Goal: Task Accomplishment & Management: Manage account settings

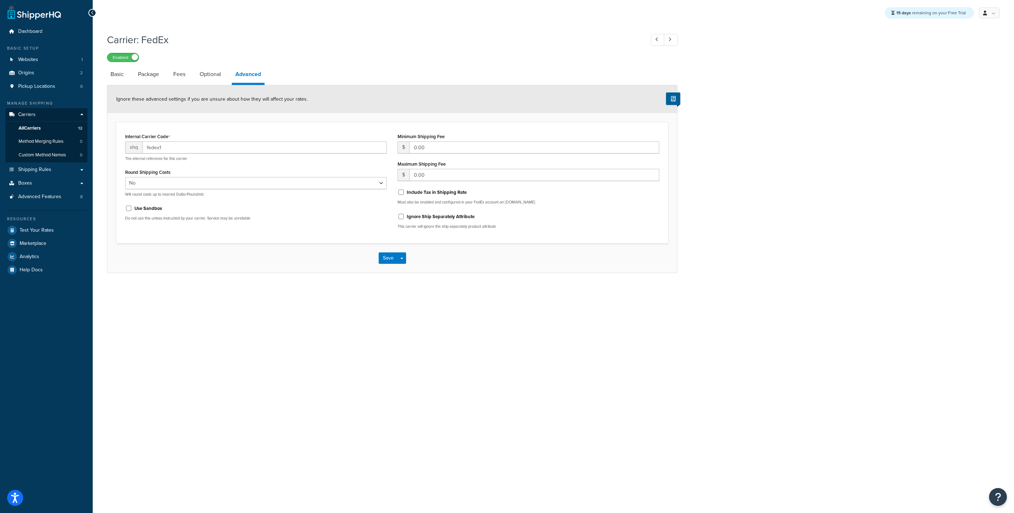
select select "false"
click at [35, 76] on link "Origins 2" at bounding box center [46, 72] width 82 height 13
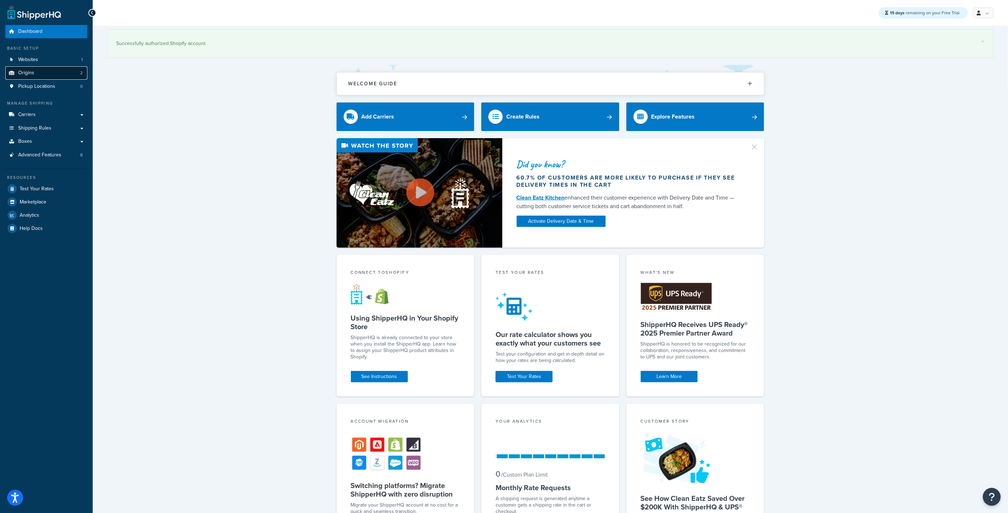
click at [47, 76] on link "Origins 2" at bounding box center [46, 72] width 82 height 13
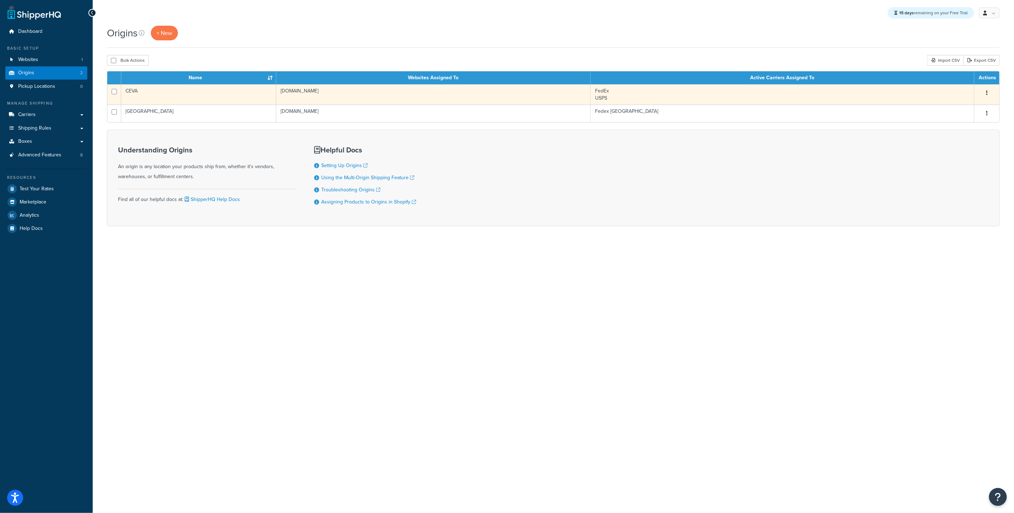
click at [176, 98] on td "CEVA" at bounding box center [198, 94] width 155 height 20
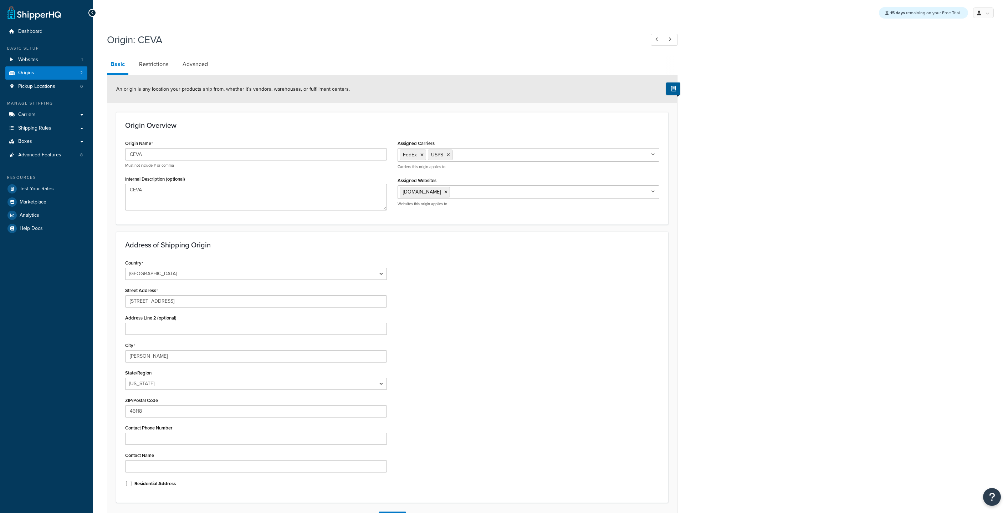
select select "14"
click at [36, 61] on span "Websites" at bounding box center [28, 60] width 20 height 6
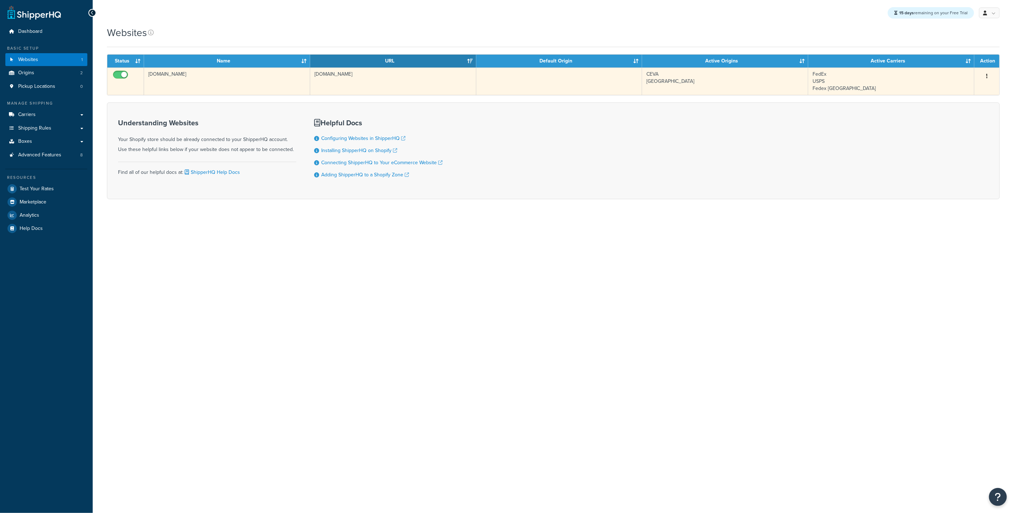
click at [194, 80] on td "[DOMAIN_NAME]" at bounding box center [227, 80] width 166 height 27
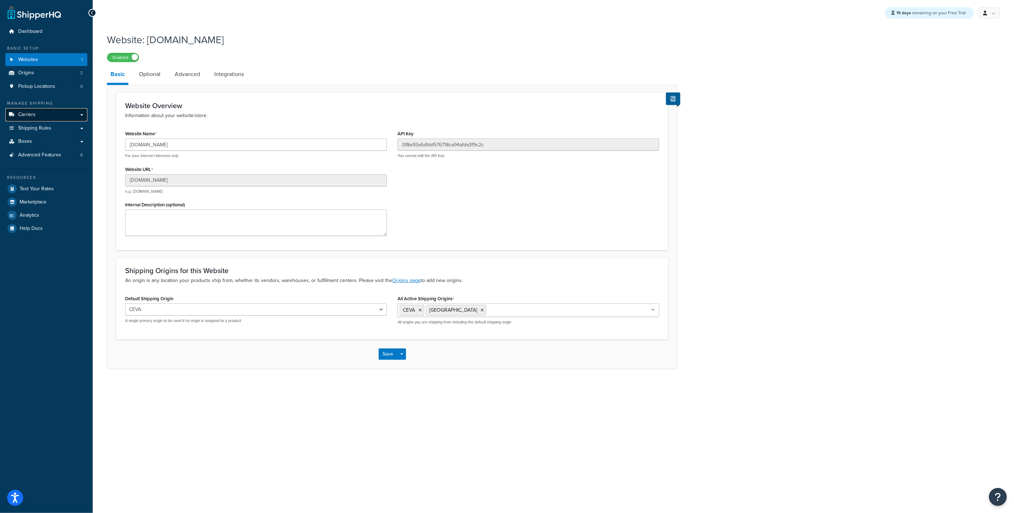
click at [45, 116] on link "Carriers" at bounding box center [46, 114] width 82 height 13
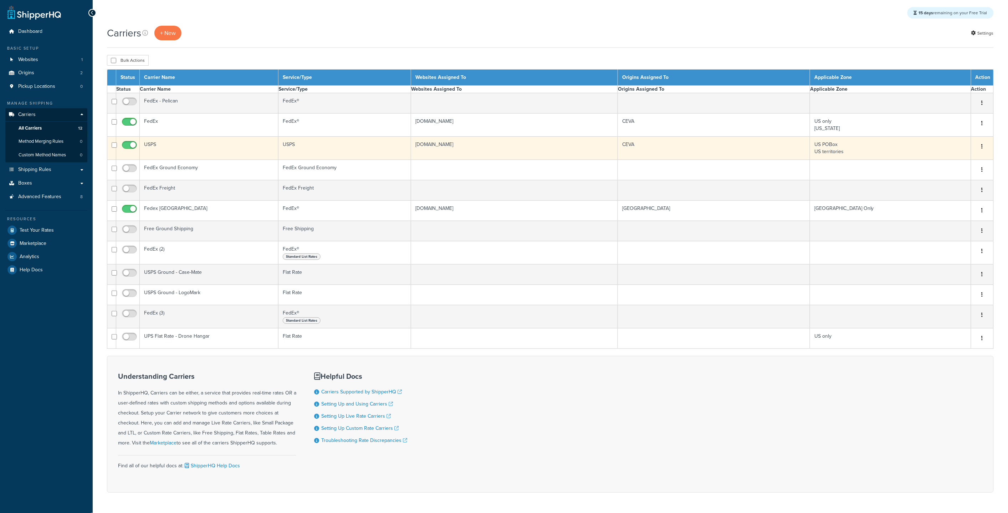
select select "15"
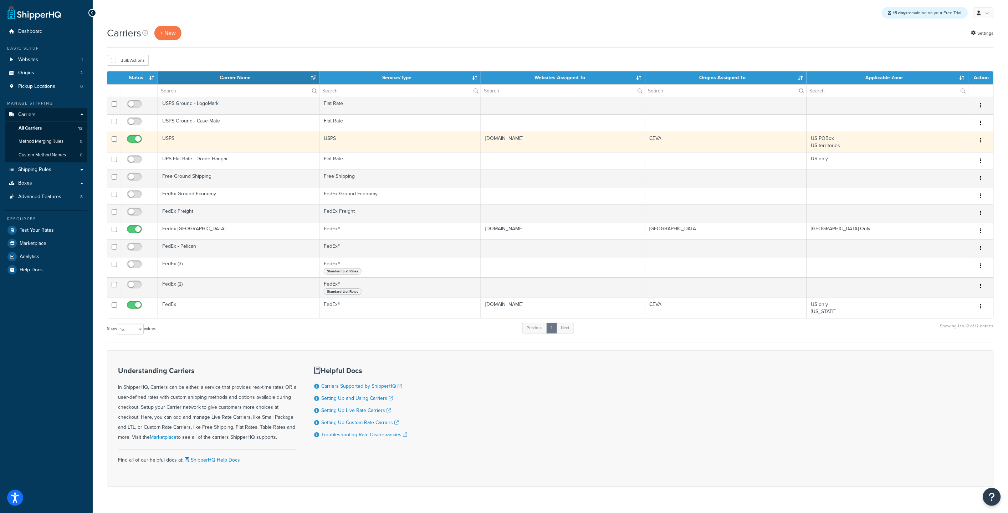
click at [234, 150] on td "USPS" at bounding box center [239, 142] width 162 height 20
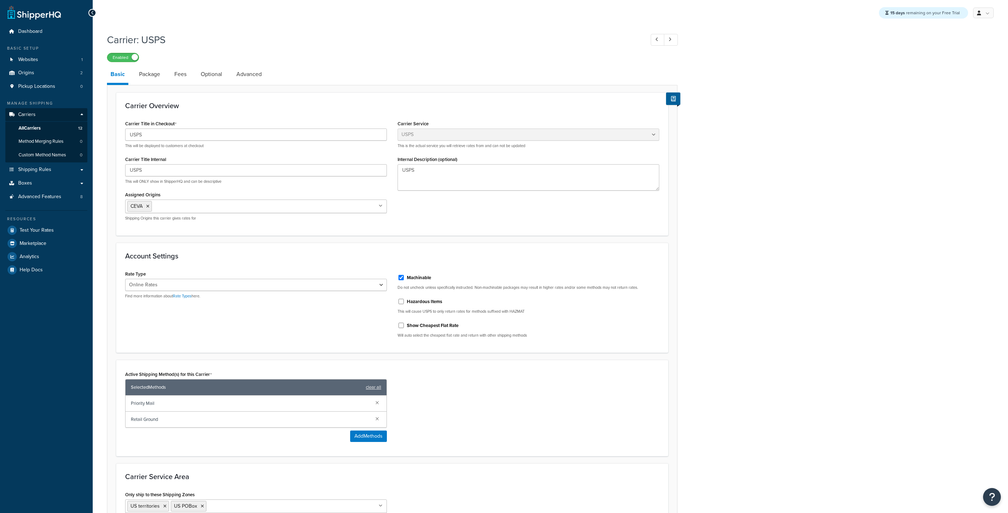
select select "usps"
select select "ONLINE"
click at [24, 167] on span "Shipping Rules" at bounding box center [34, 170] width 33 height 6
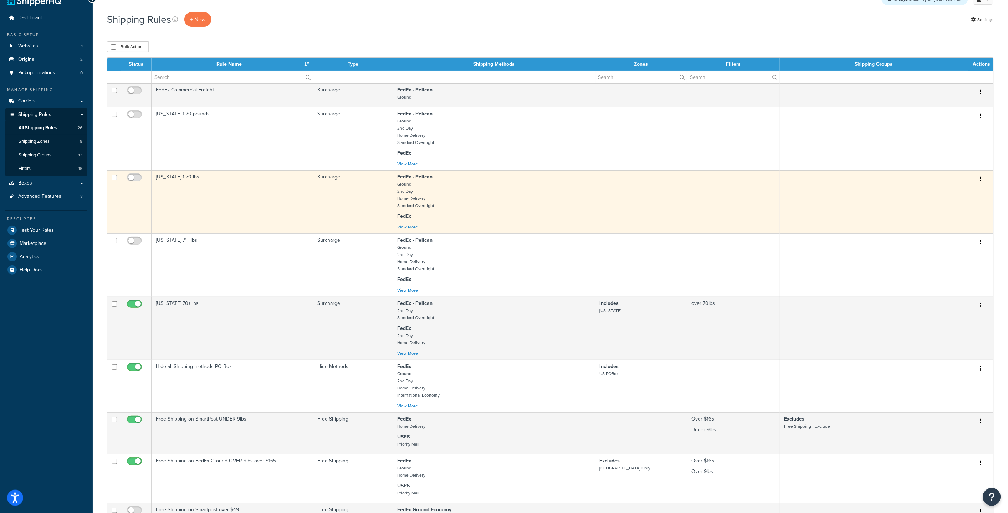
scroll to position [257, 0]
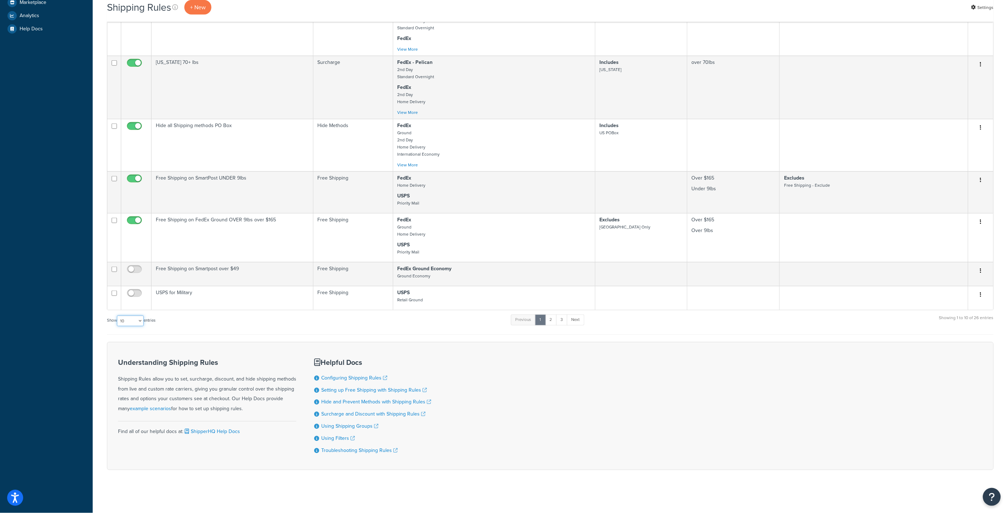
click at [134, 316] on select "10 15 25 50 100 1000" at bounding box center [130, 320] width 27 height 11
select select "50"
click at [118, 315] on select "10 15 25 50 100 1000" at bounding box center [130, 320] width 27 height 11
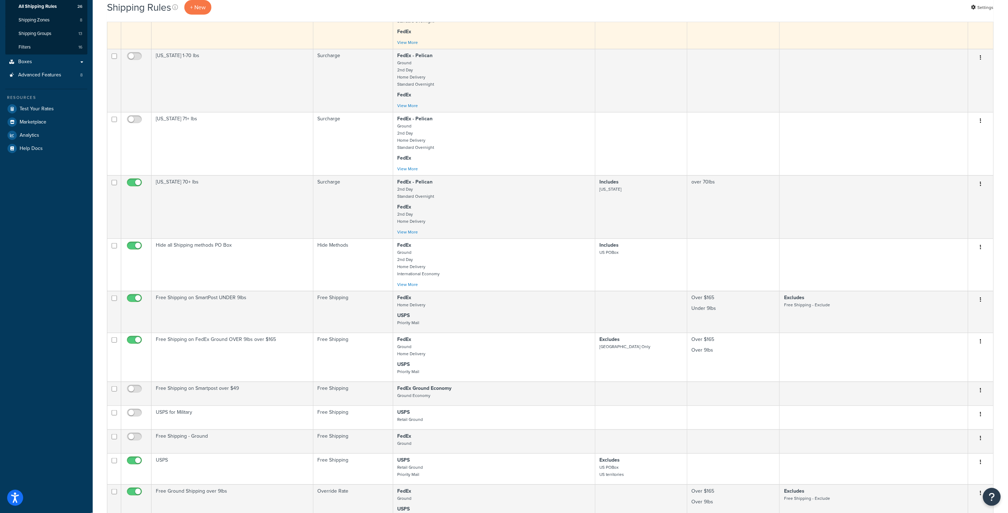
scroll to position [0, 0]
